Goal: Check status: Check status

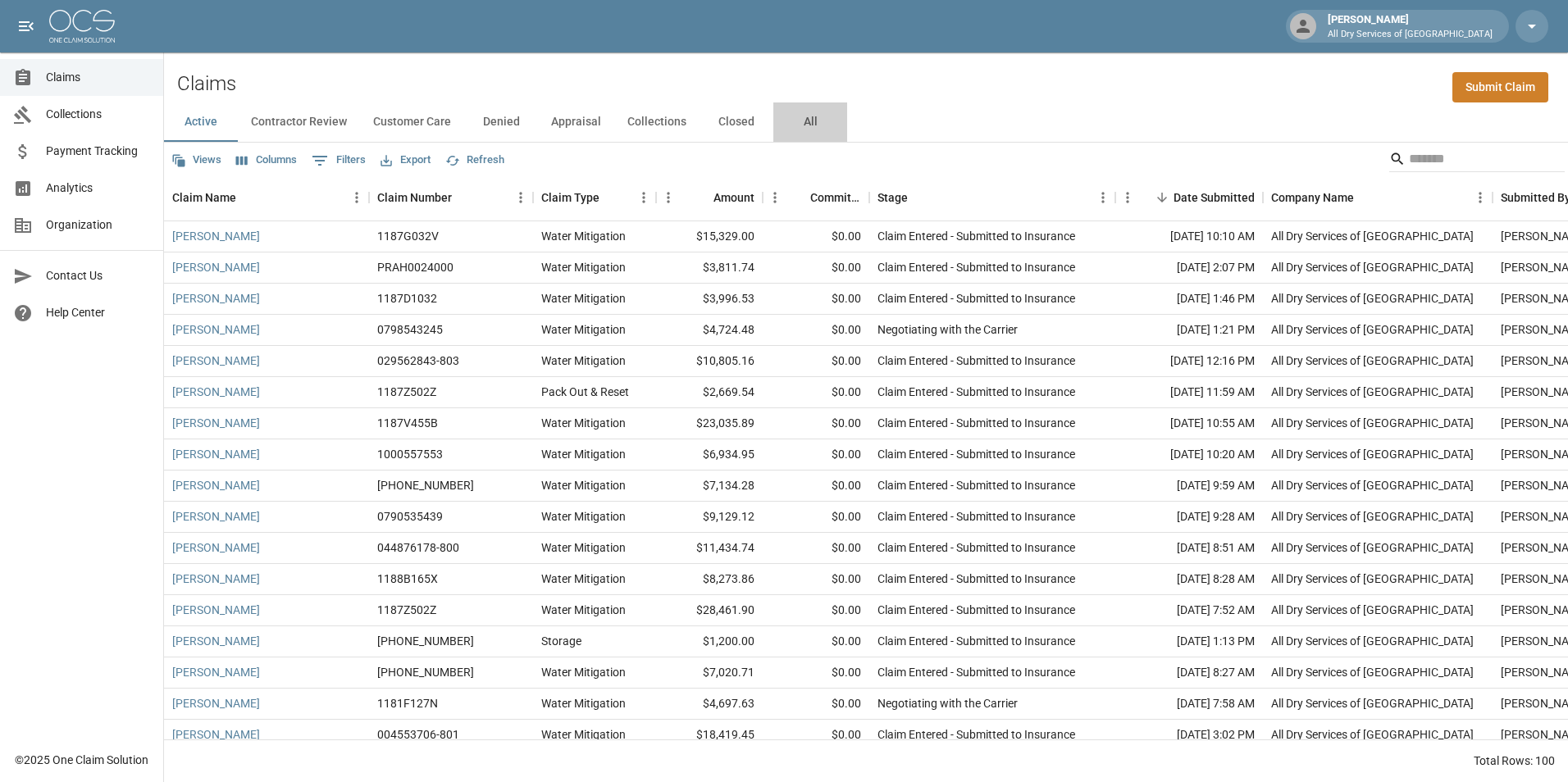
click at [812, 125] on button "All" at bounding box center [810, 122] width 73 height 39
click at [1432, 162] on input "Search" at bounding box center [1474, 159] width 131 height 26
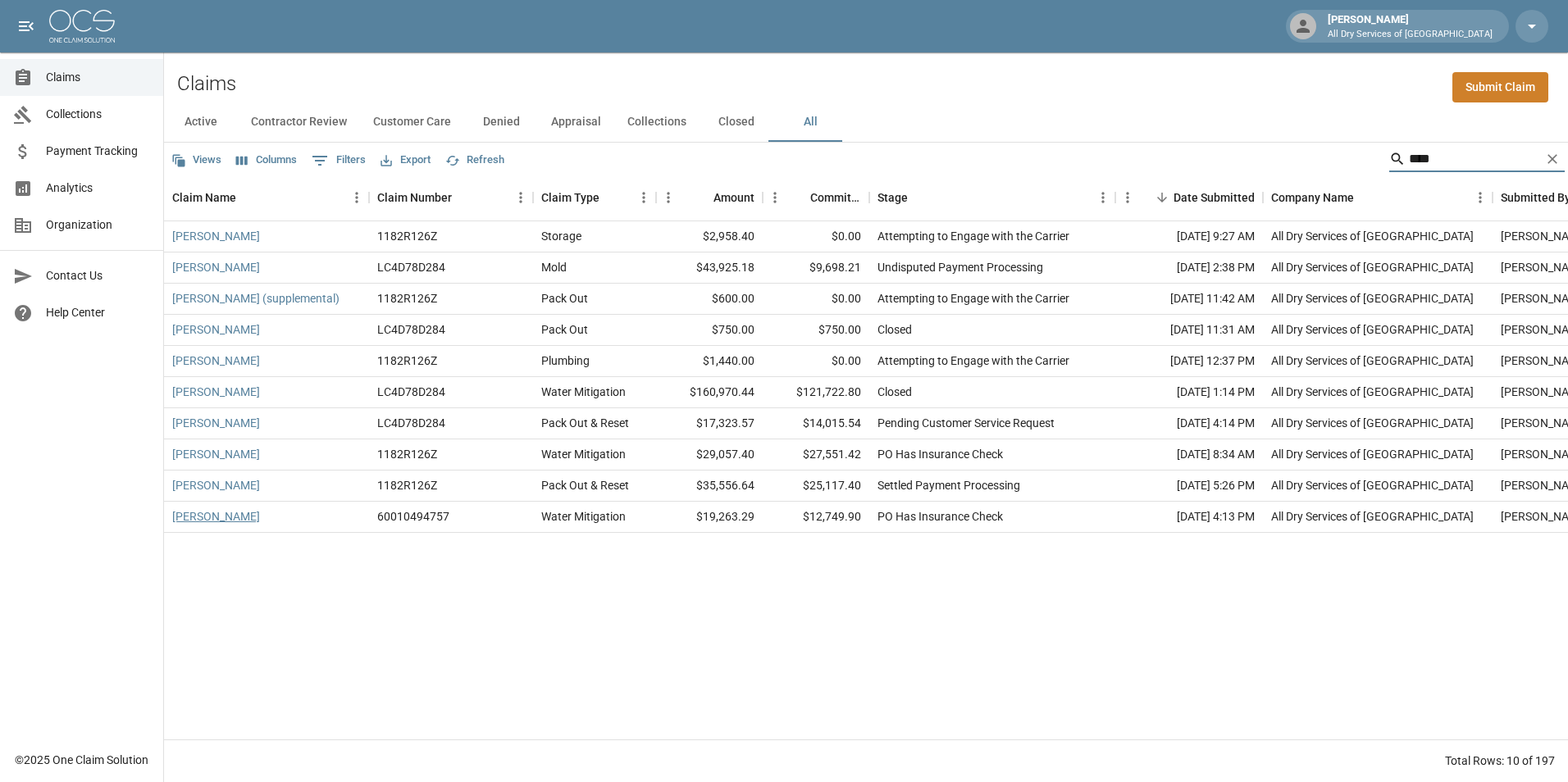
type input "****"
click at [218, 520] on link "[PERSON_NAME]" at bounding box center [216, 517] width 88 height 16
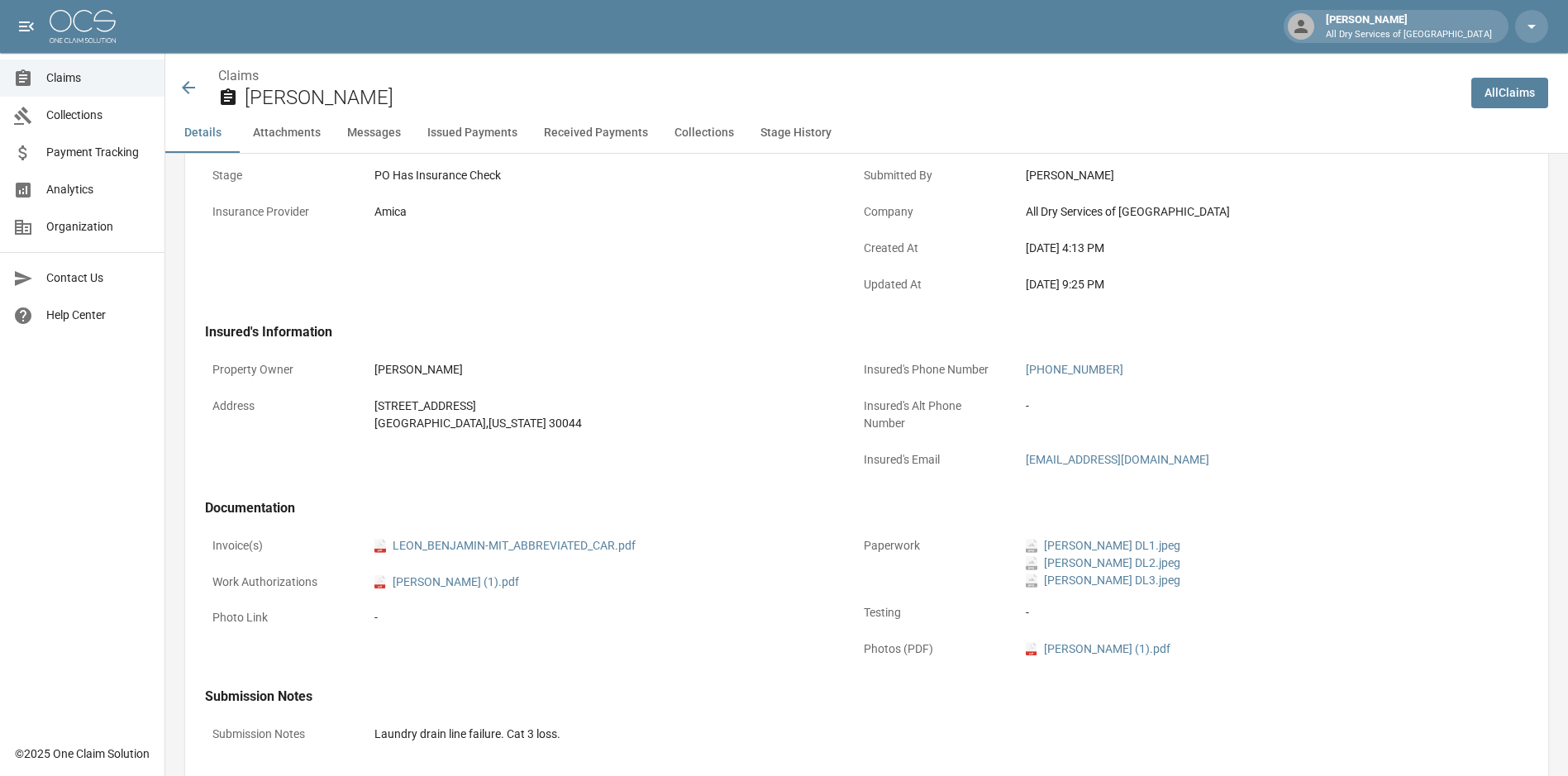
scroll to position [330, 0]
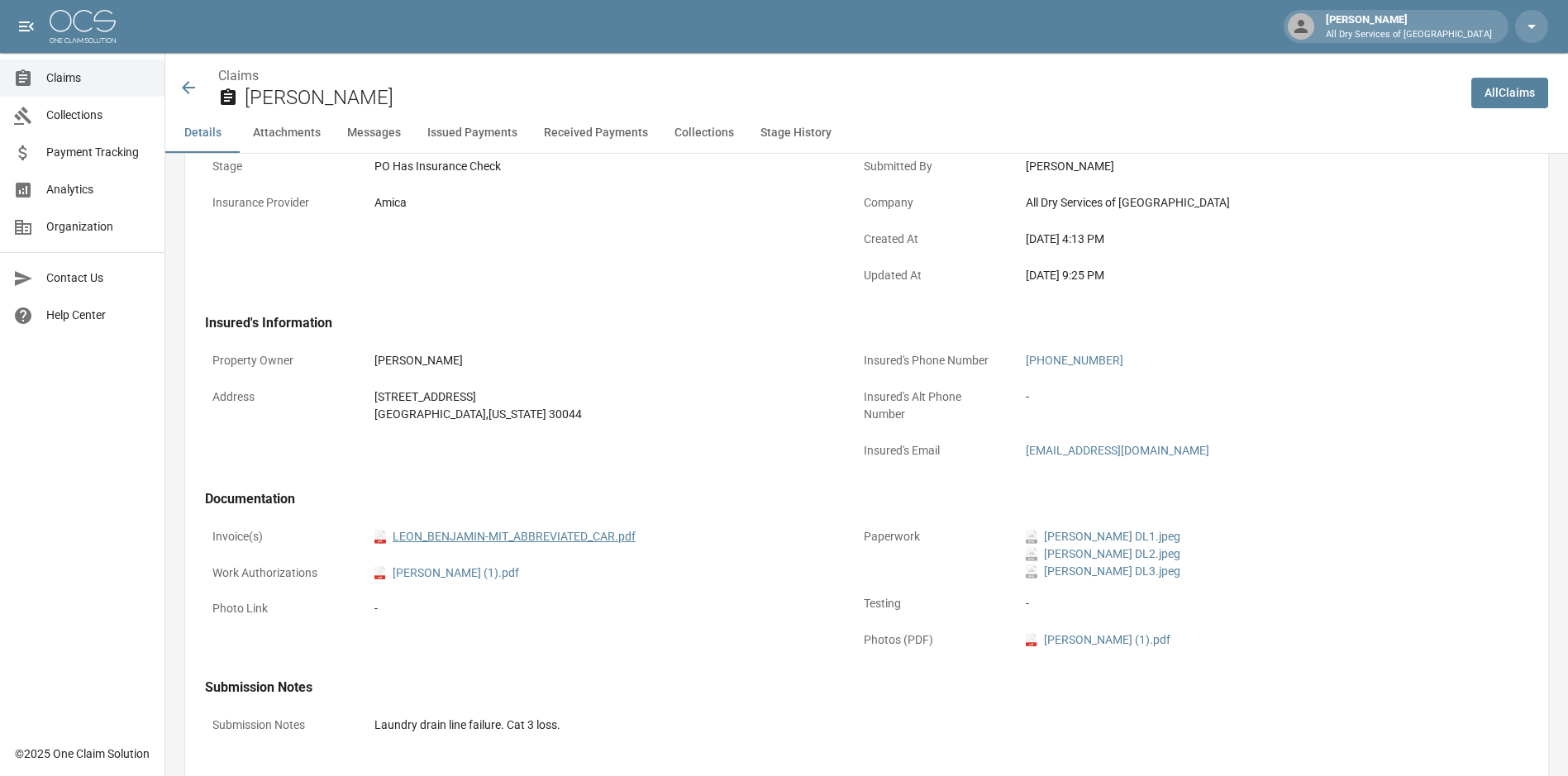
click at [535, 536] on link "pdf LEON_BENJAMIN-MIT_ABBREVIATED_CAR.pdf" at bounding box center [505, 536] width 261 height 17
click at [83, 77] on span "Claims" at bounding box center [98, 78] width 105 height 17
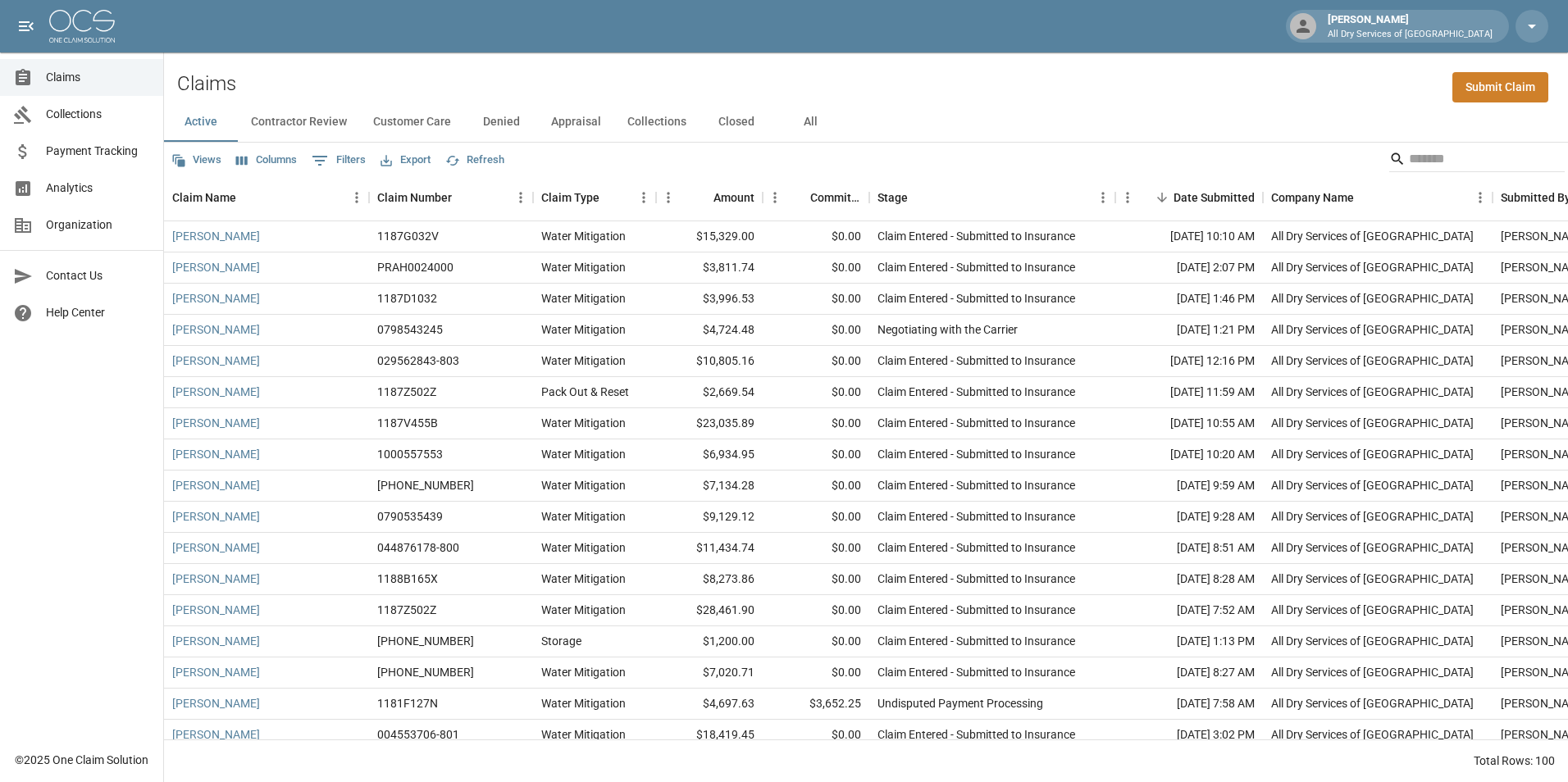
click at [811, 119] on button "All" at bounding box center [810, 122] width 73 height 39
click at [1461, 155] on input "Search" at bounding box center [1474, 159] width 131 height 26
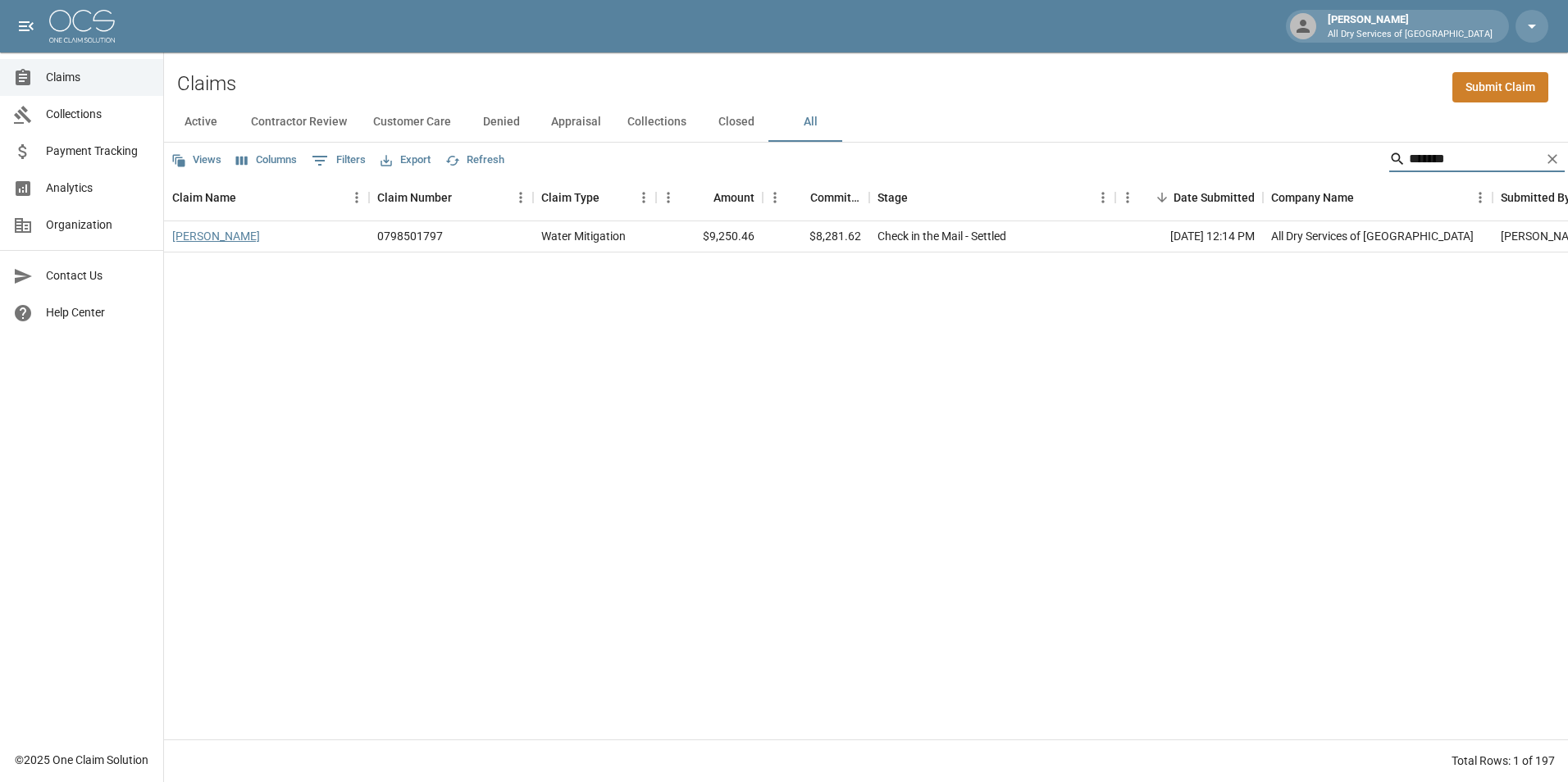
type input "*******"
click at [235, 238] on link "[PERSON_NAME]" at bounding box center [216, 236] width 88 height 16
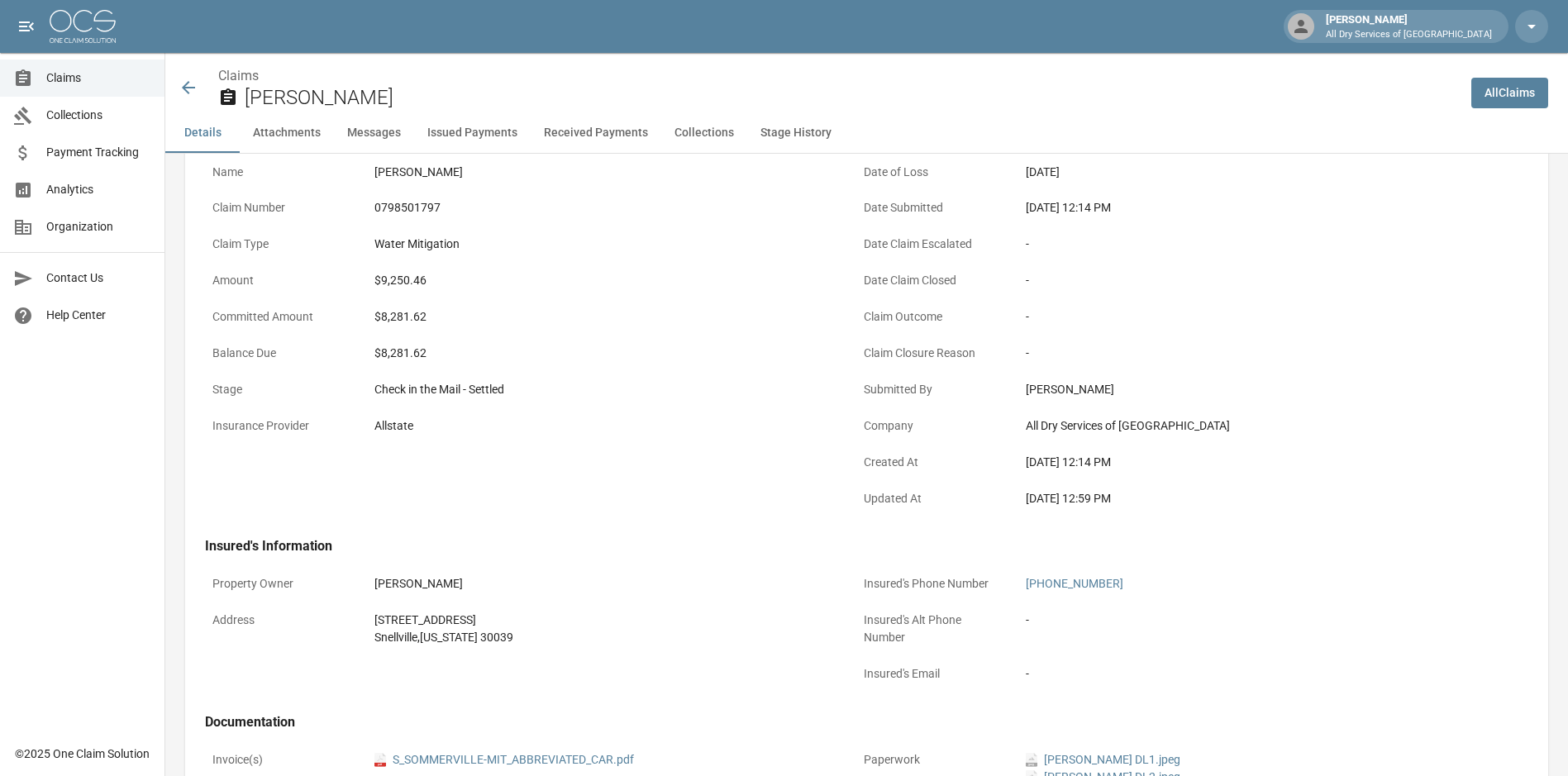
scroll to position [248, 0]
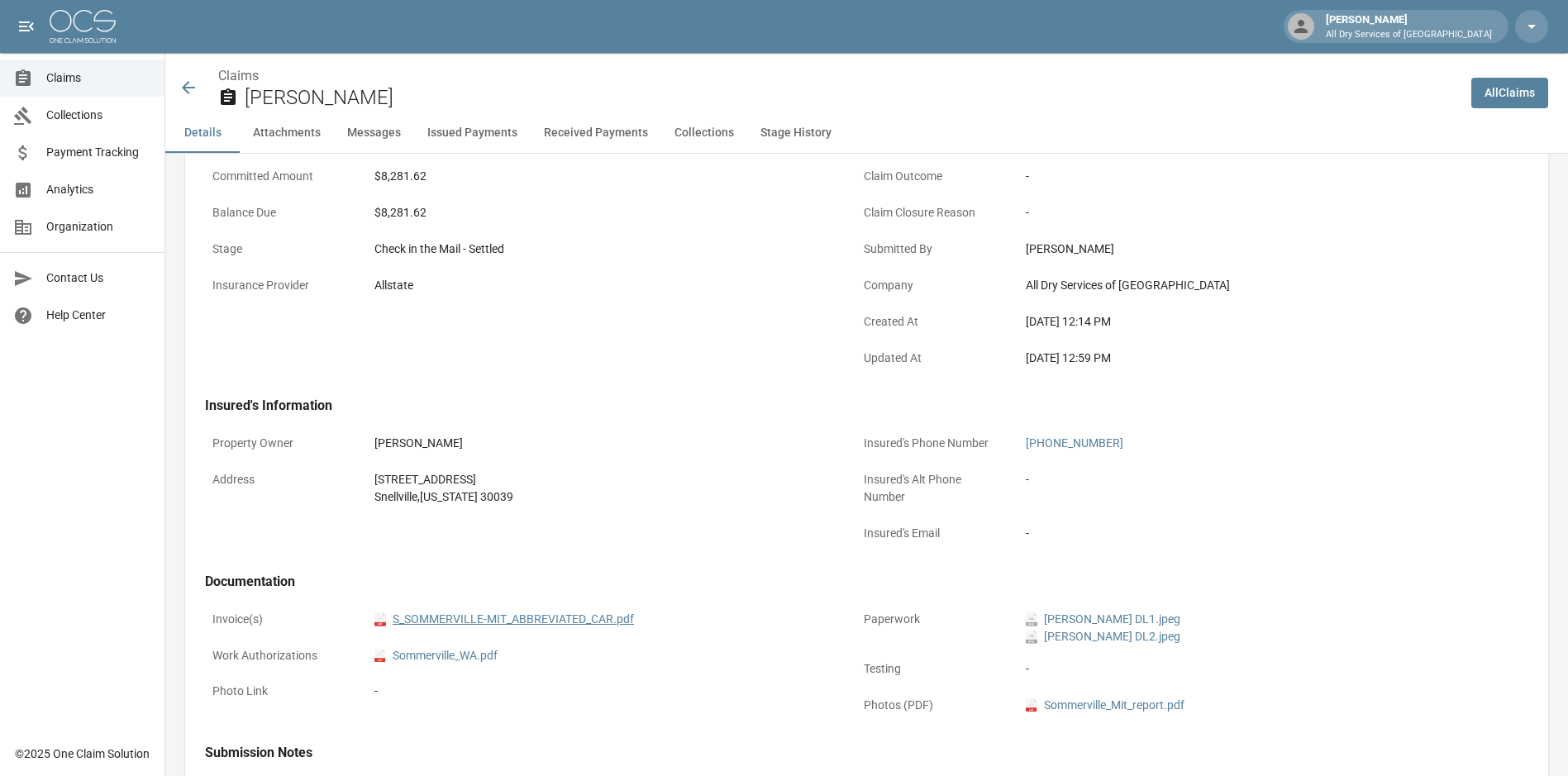
click at [512, 618] on link "pdf S_SOMMERVILLE-MIT_ABBREVIATED_CAR.pdf" at bounding box center [504, 619] width 259 height 17
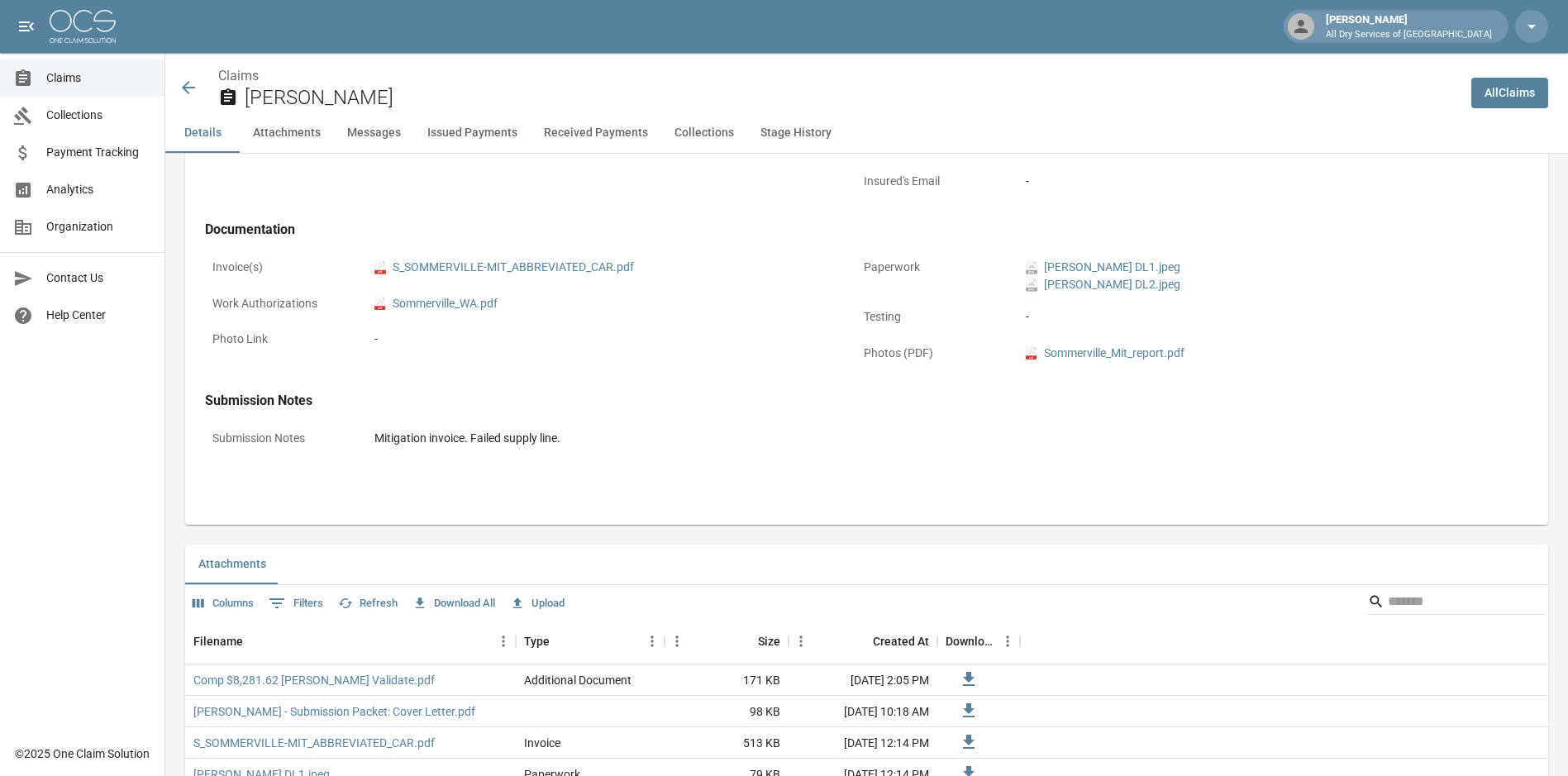
scroll to position [578, 0]
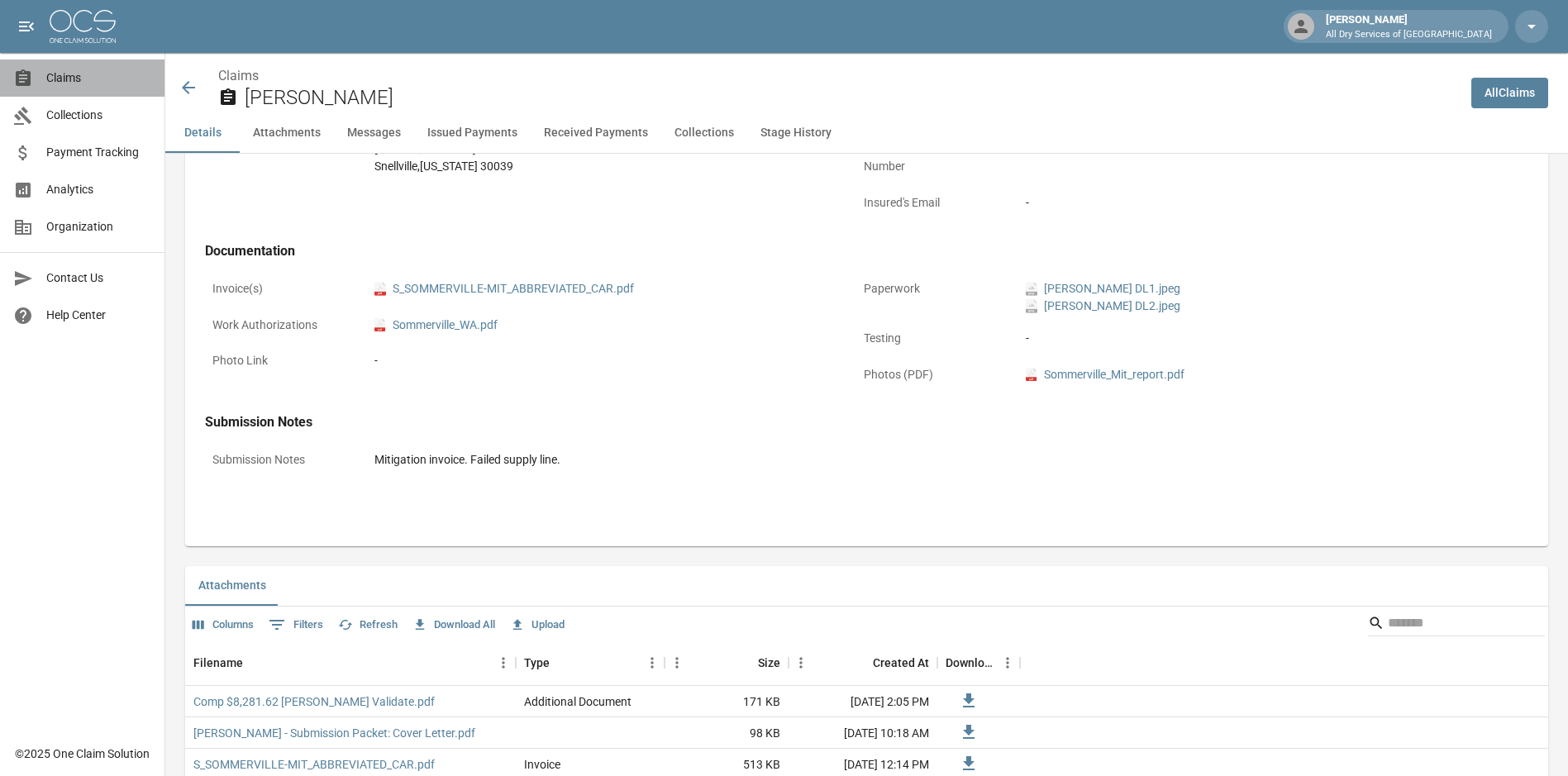
click at [65, 81] on span "Claims" at bounding box center [98, 78] width 105 height 17
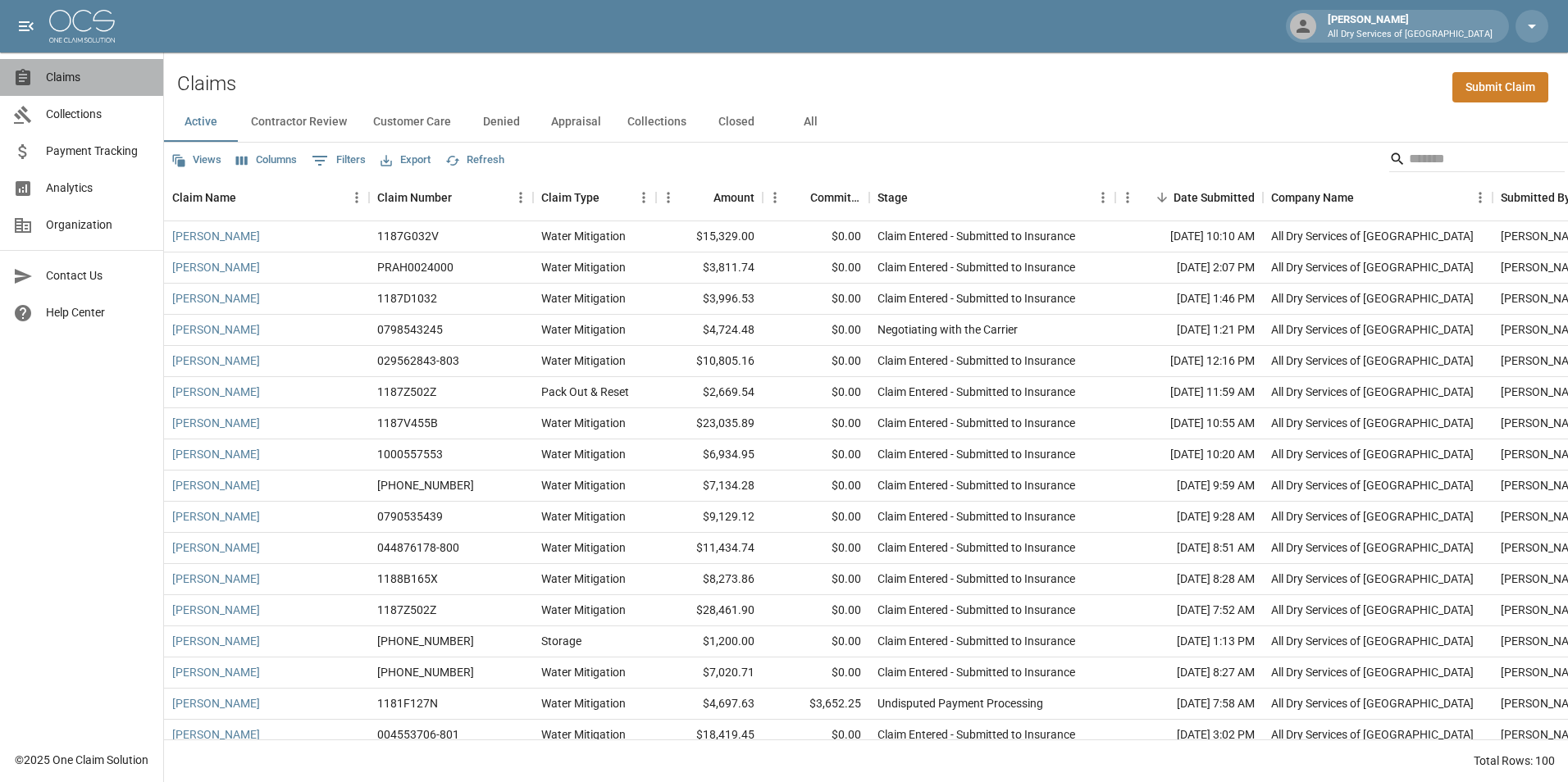
click at [87, 73] on span "Claims" at bounding box center [98, 77] width 104 height 17
click at [804, 113] on button "All" at bounding box center [810, 122] width 73 height 39
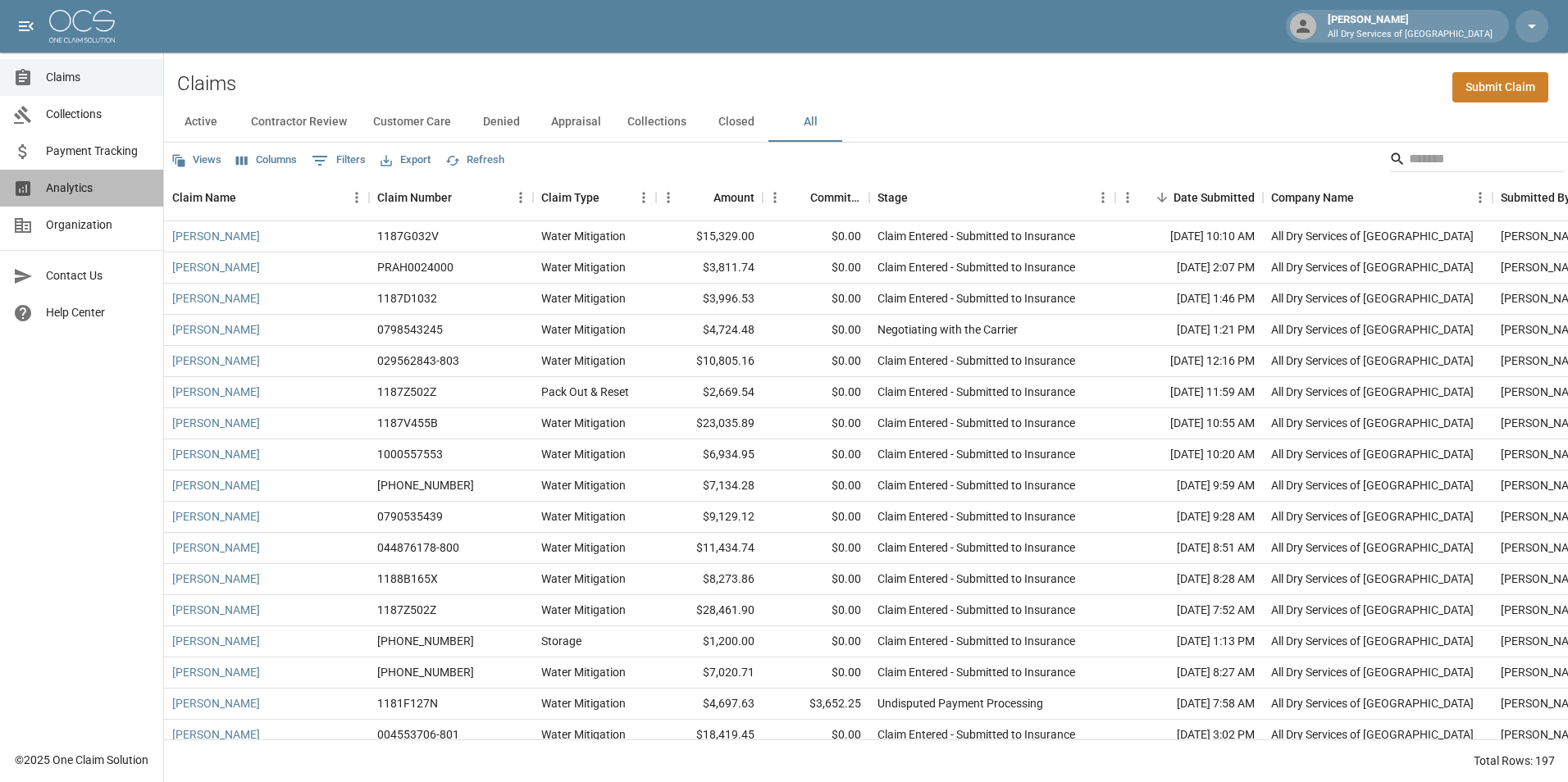
drag, startPoint x: 87, startPoint y: 185, endPoint x: 97, endPoint y: 182, distance: 10.4
click at [90, 183] on span "Analytics" at bounding box center [98, 188] width 104 height 17
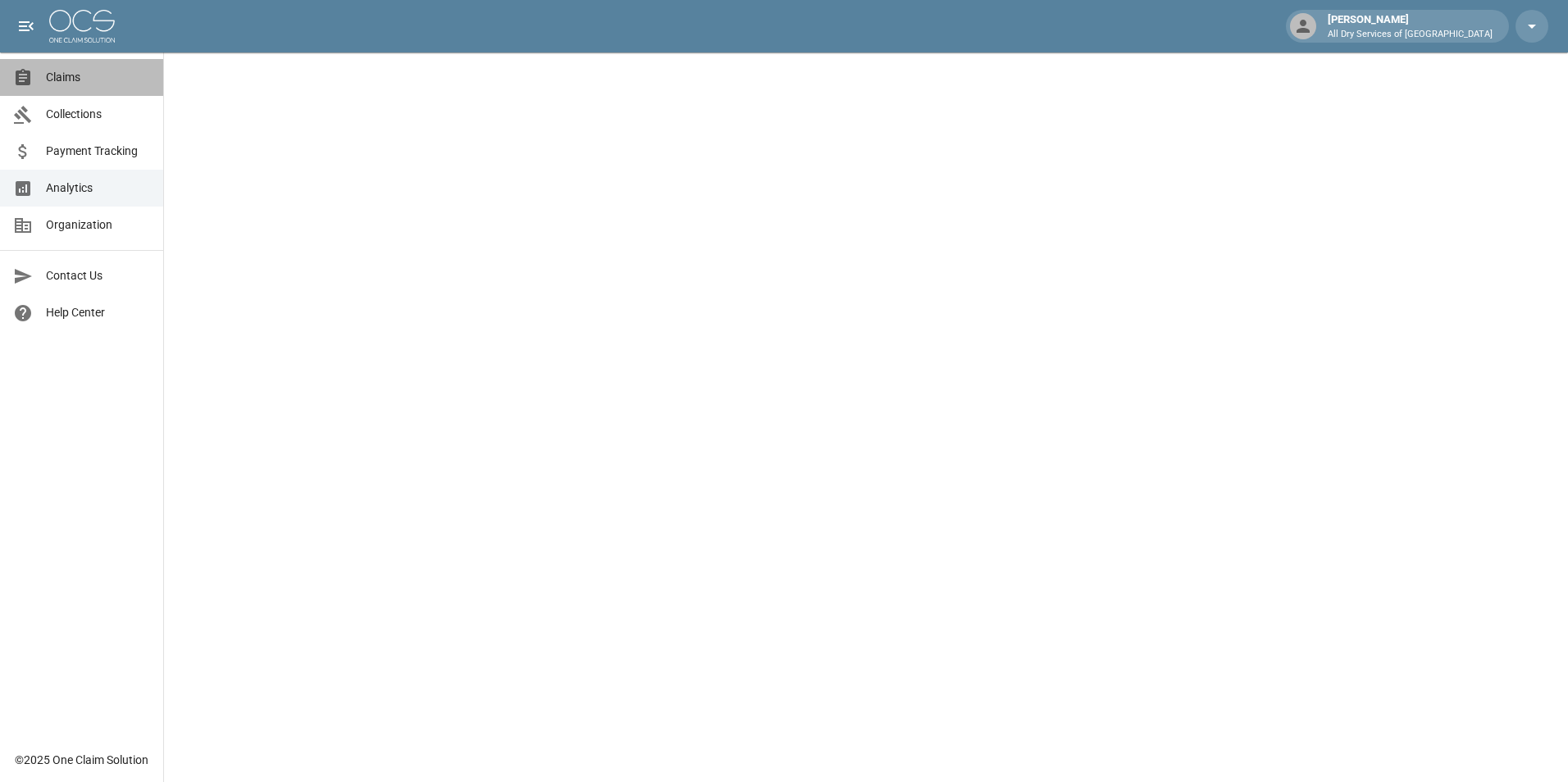
click at [68, 74] on span "Claims" at bounding box center [98, 77] width 104 height 17
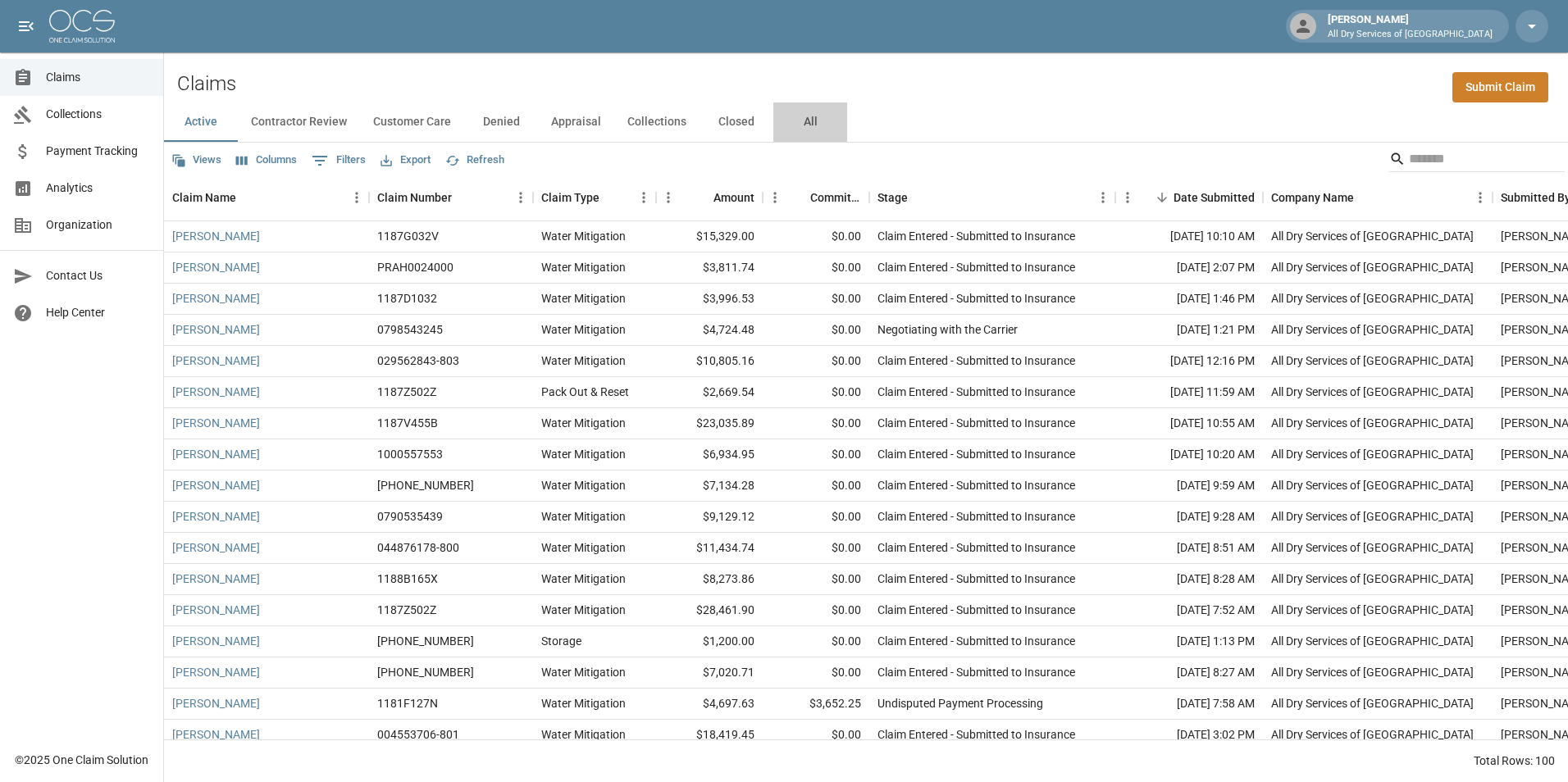
click at [807, 120] on button "All" at bounding box center [810, 122] width 73 height 39
